Goal: Information Seeking & Learning: Learn about a topic

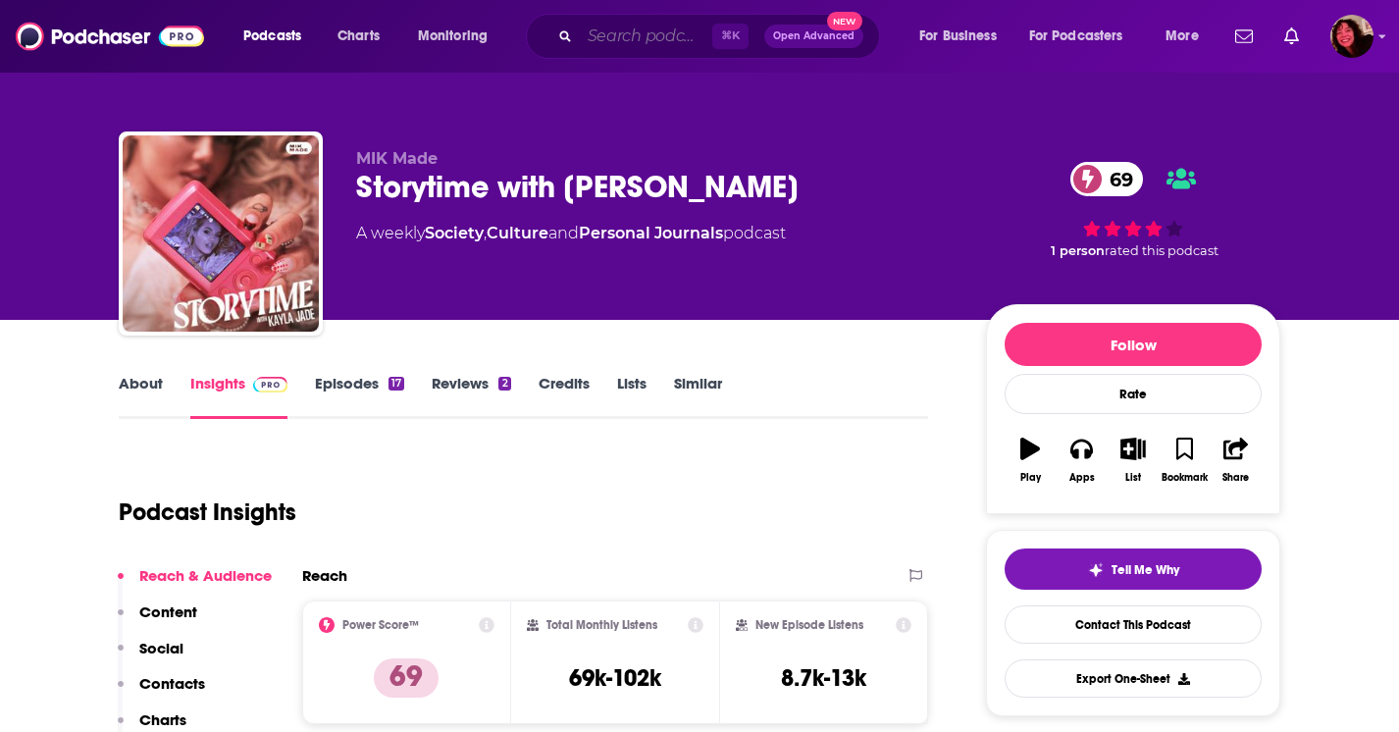
click at [601, 41] on input "Search podcasts, credits, & more..." at bounding box center [646, 36] width 132 height 31
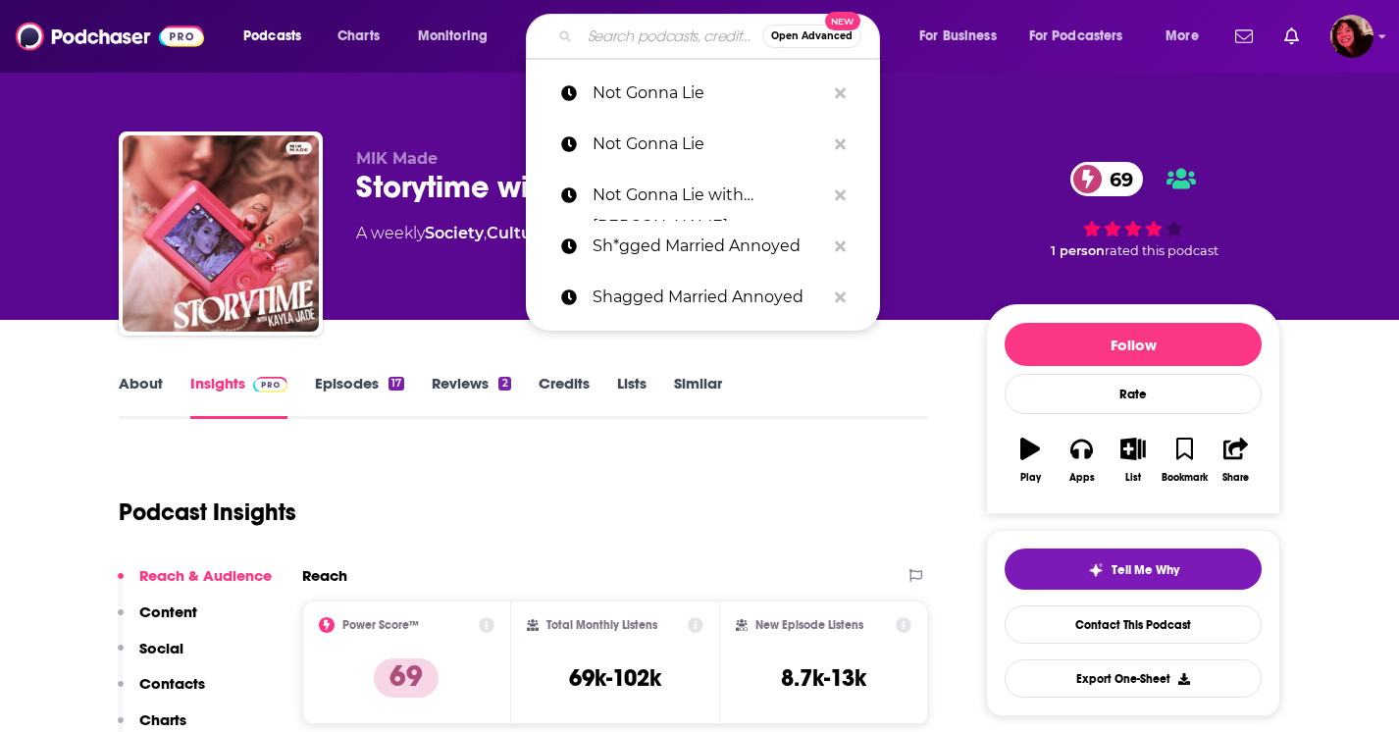
paste input "Happier with [PERSON_NAME]"
type input "Happier with [PERSON_NAME]"
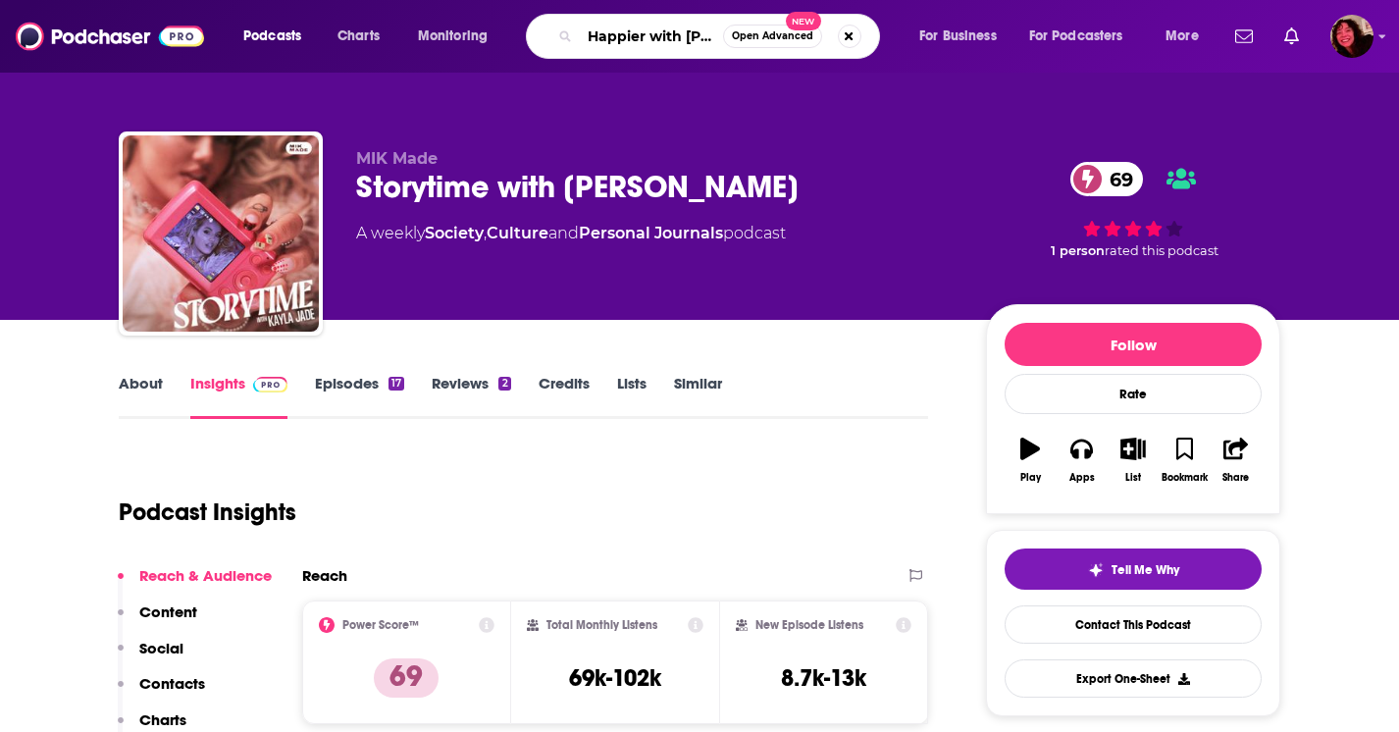
scroll to position [0, 84]
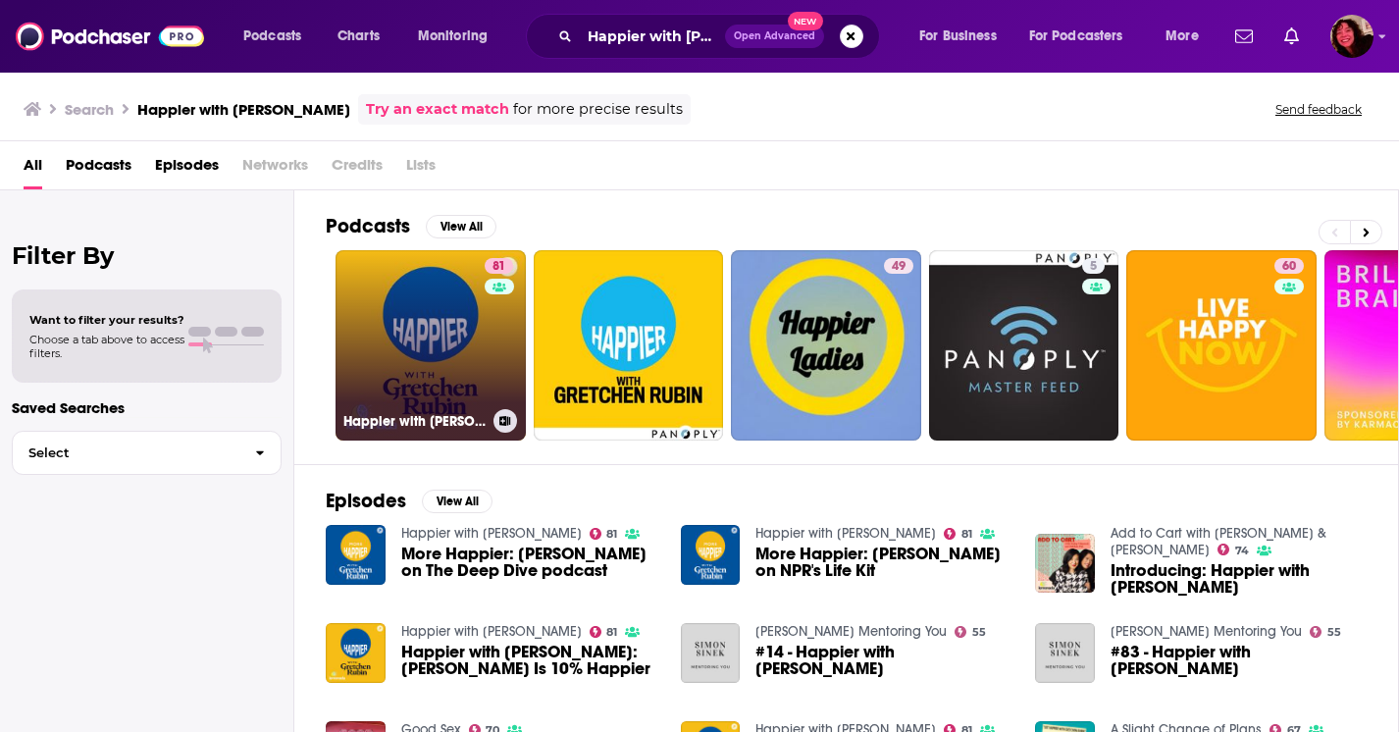
click at [430, 316] on link "81 Happier with [PERSON_NAME]" at bounding box center [431, 345] width 190 height 190
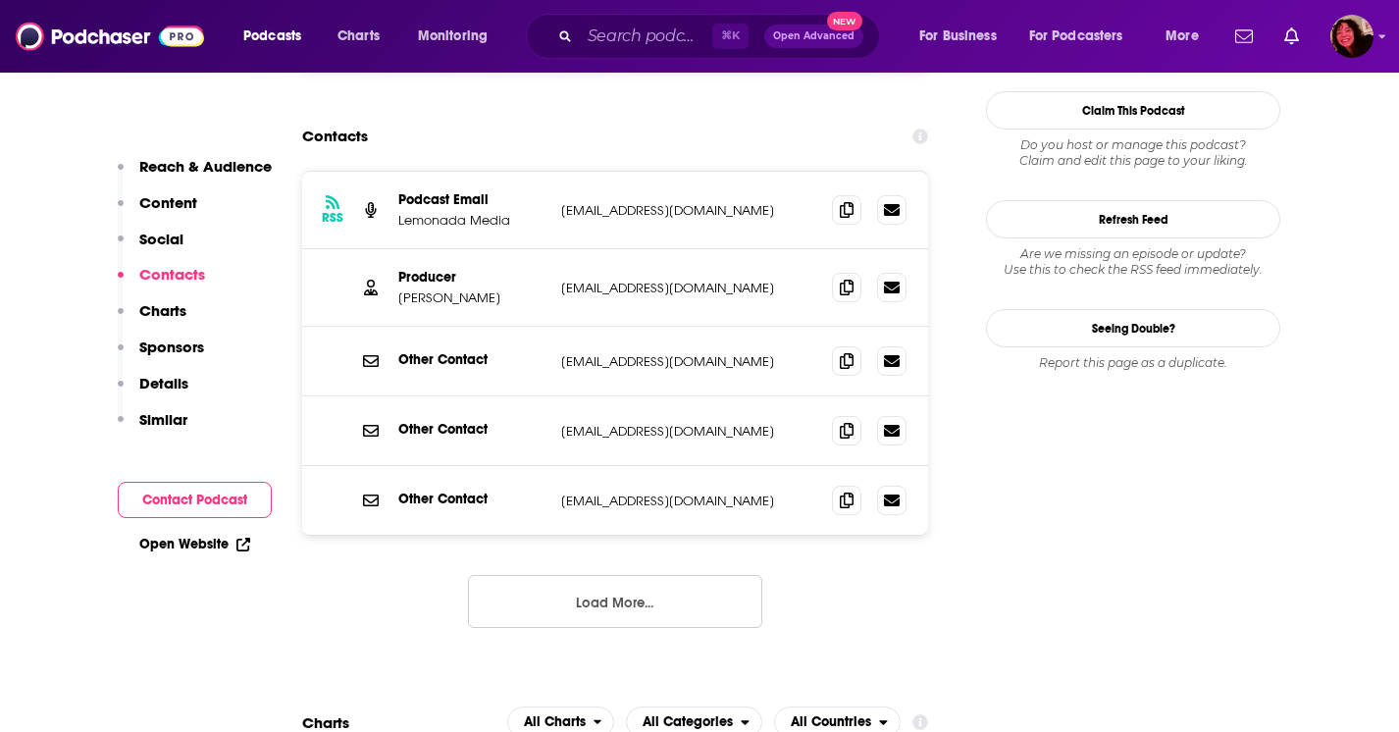
scroll to position [1911, 0]
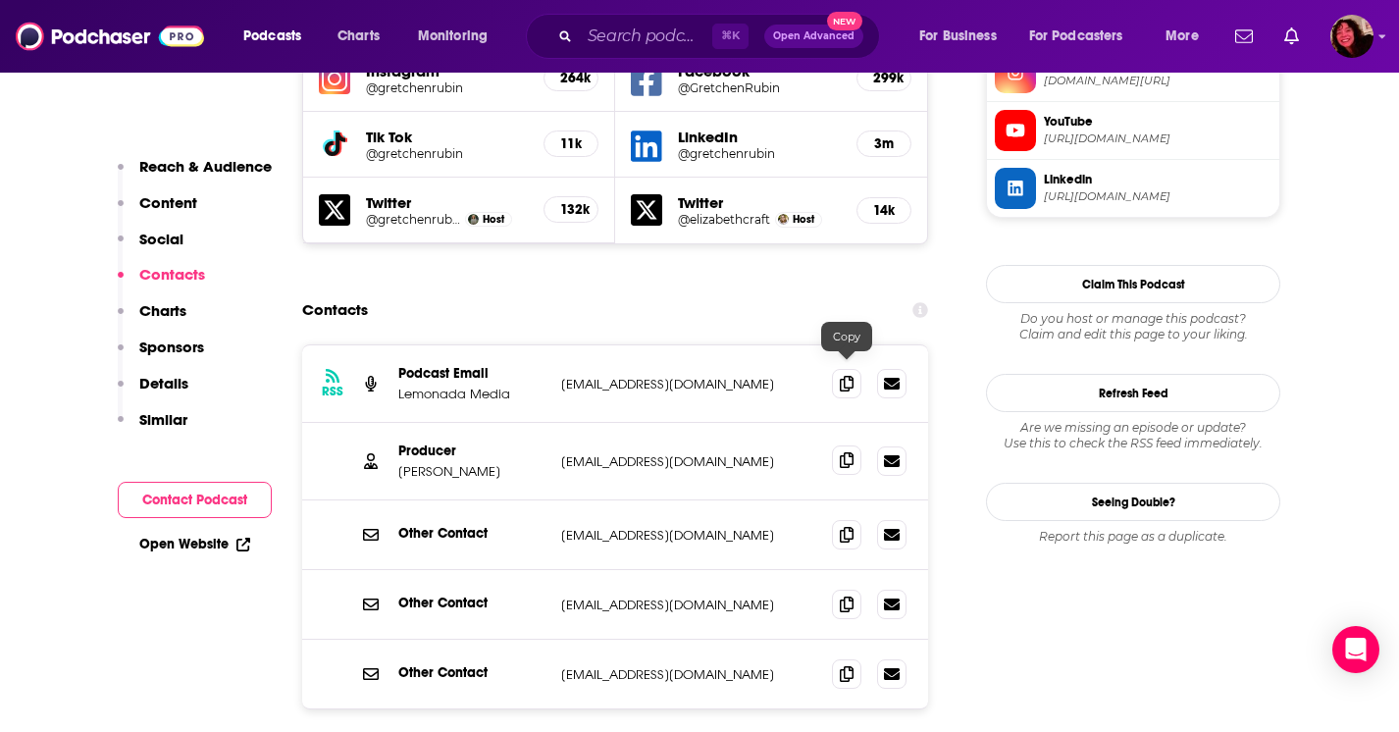
click at [847, 452] on icon at bounding box center [847, 460] width 14 height 16
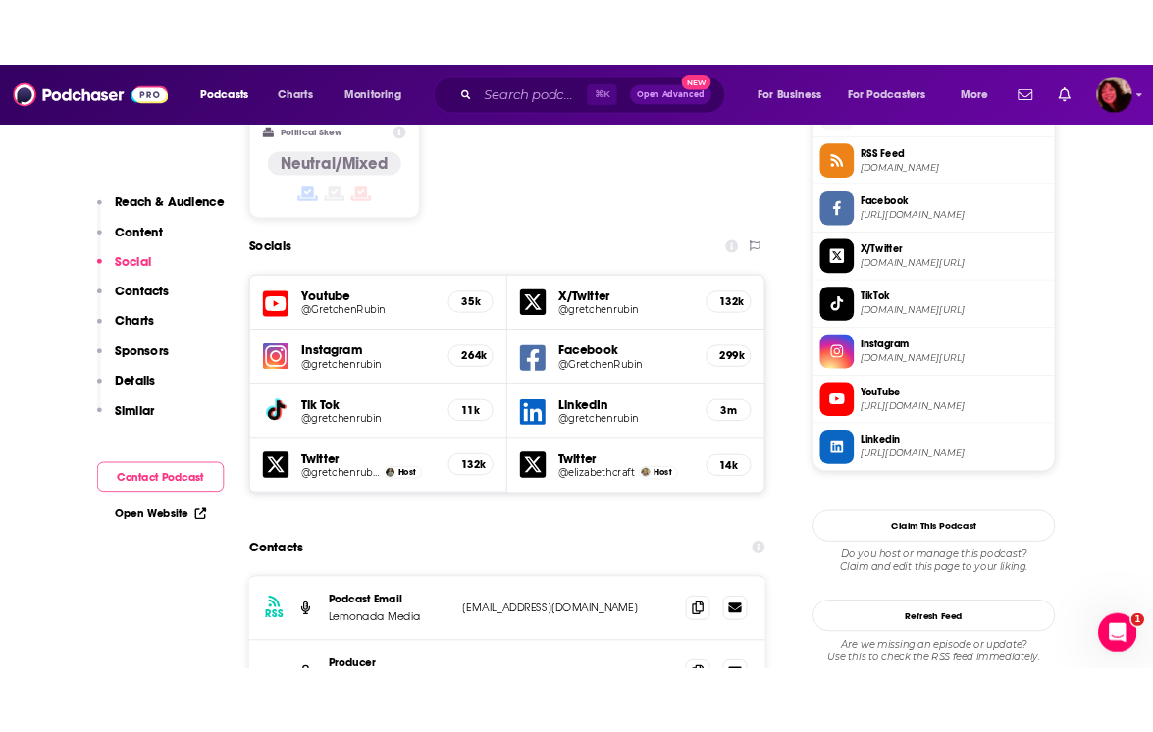
scroll to position [1688, 0]
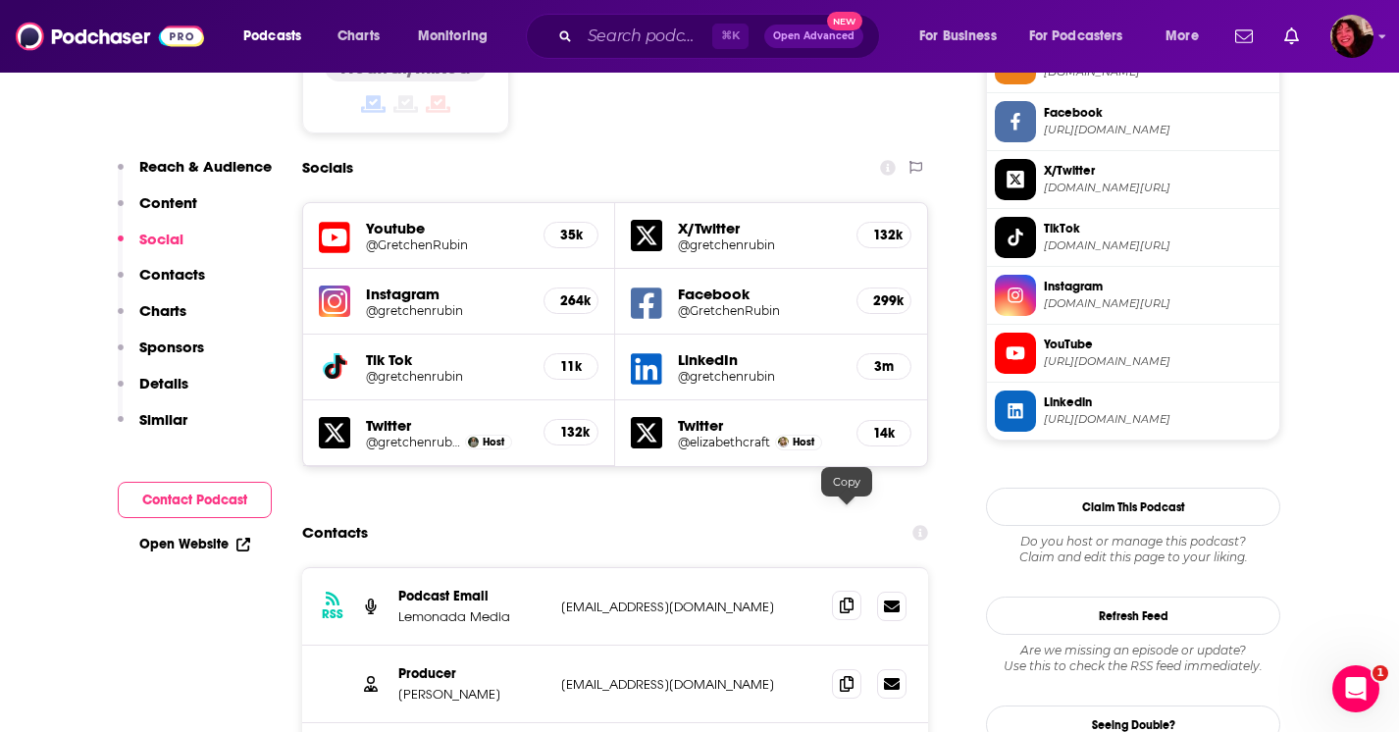
click at [853, 597] on icon at bounding box center [847, 605] width 14 height 16
